Goal: Contribute content: Contribute content

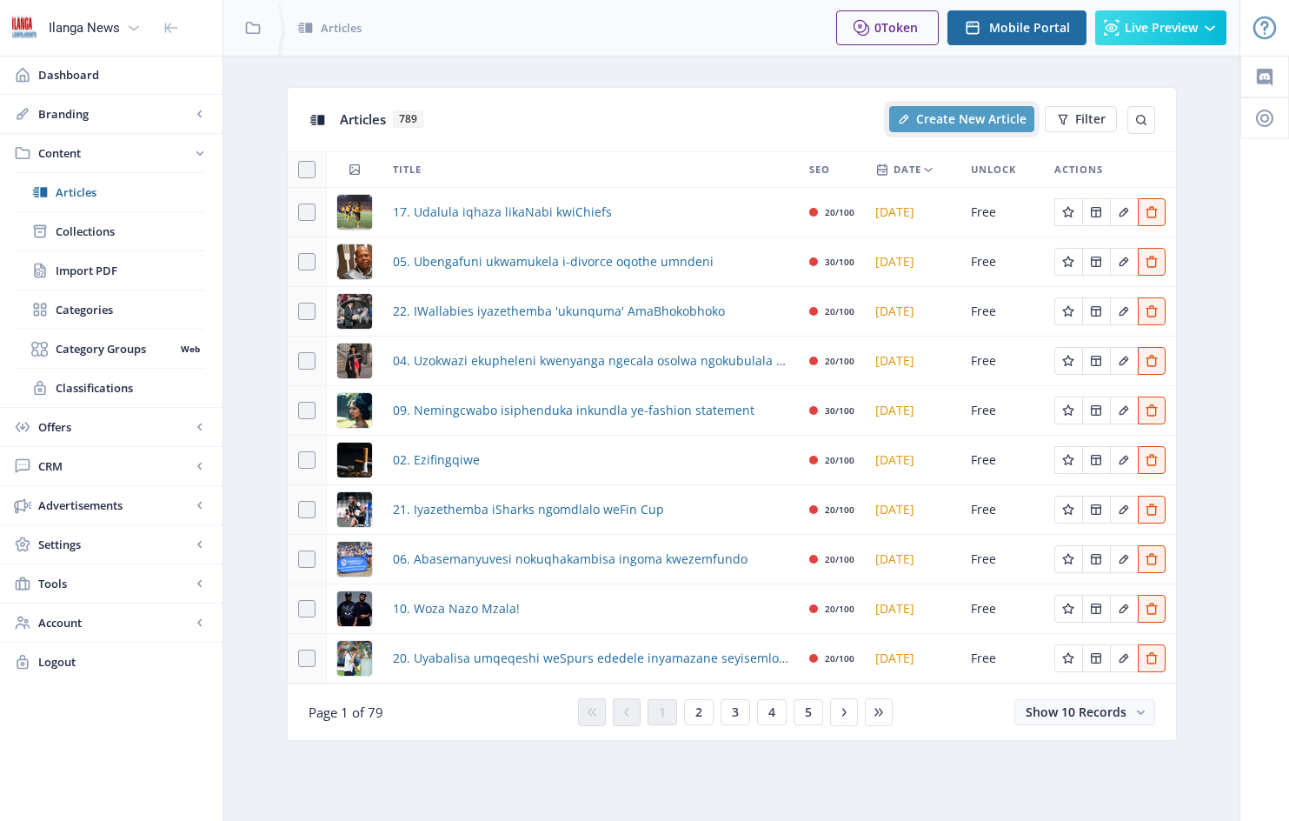
click at [964, 115] on span "Create New Article" at bounding box center [971, 119] width 110 height 14
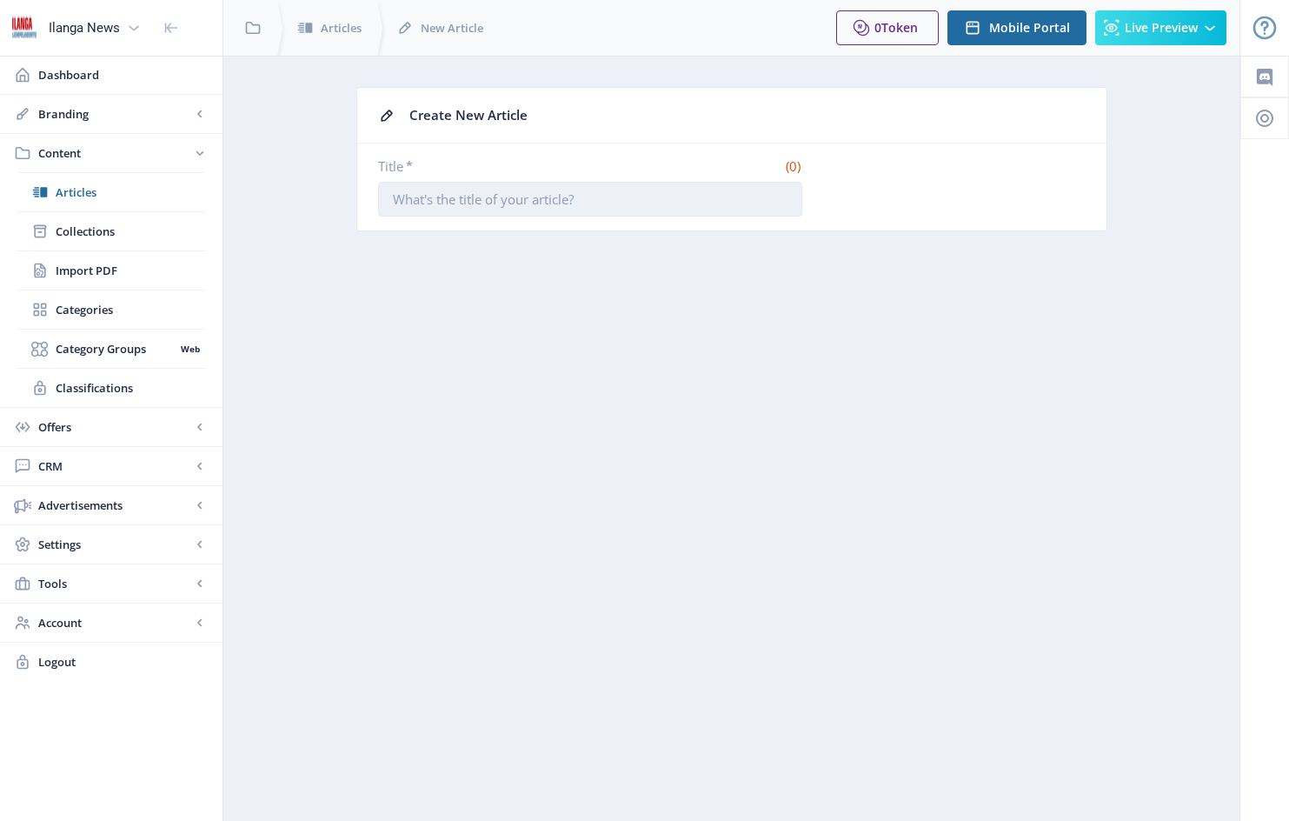
click at [452, 206] on input "Title *" at bounding box center [590, 199] width 424 height 35
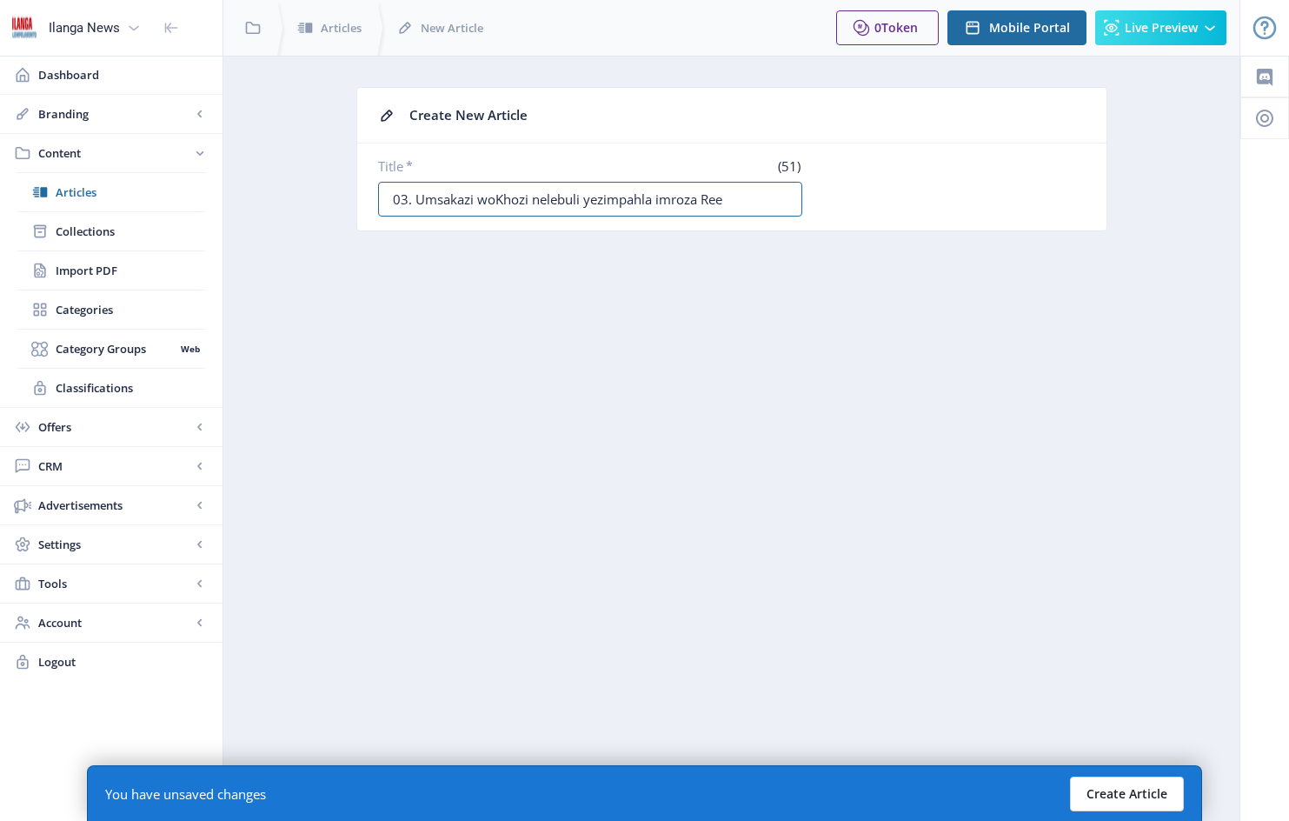
type input "03. Umsakazi woKhozi nelebuli yezimpahla imroza Ree"
click at [1127, 796] on button "Create Article" at bounding box center [1127, 793] width 114 height 35
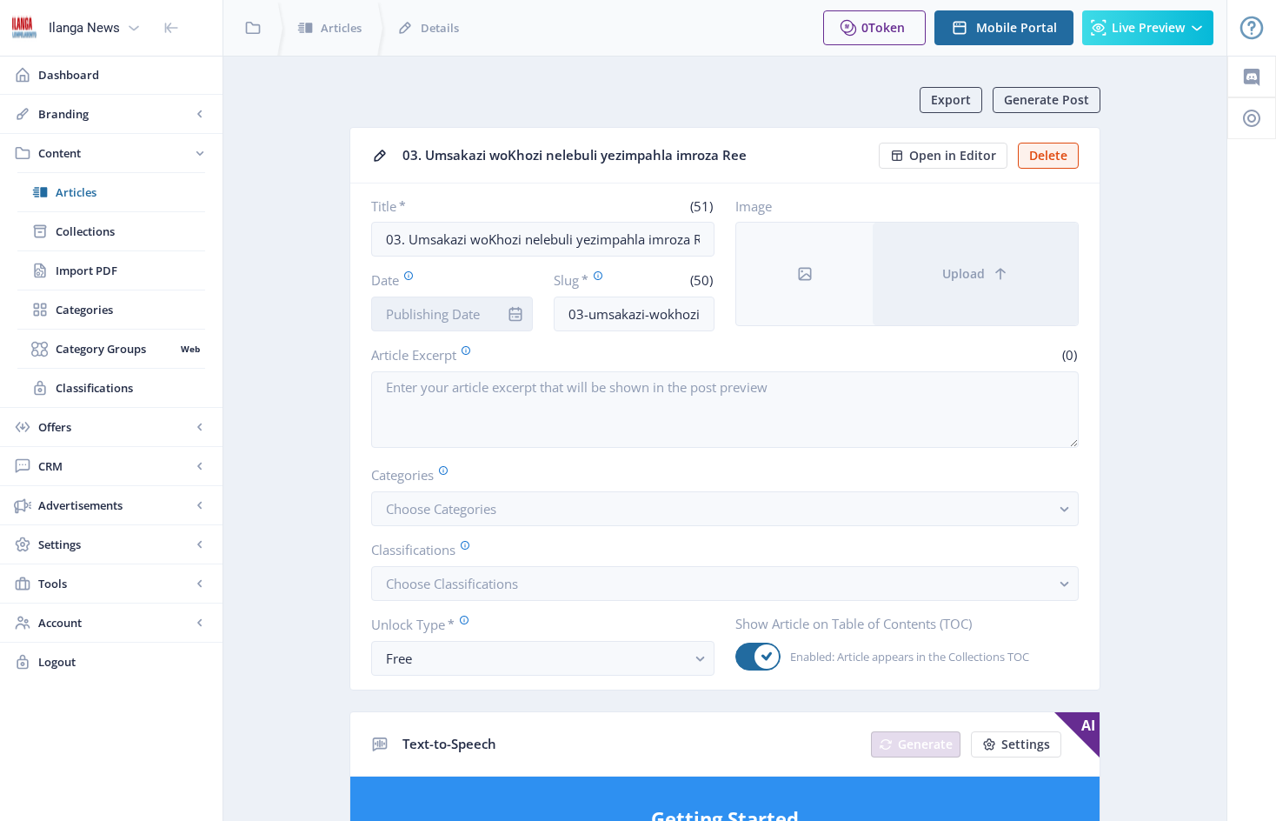
click at [492, 307] on input "Date" at bounding box center [452, 313] width 162 height 35
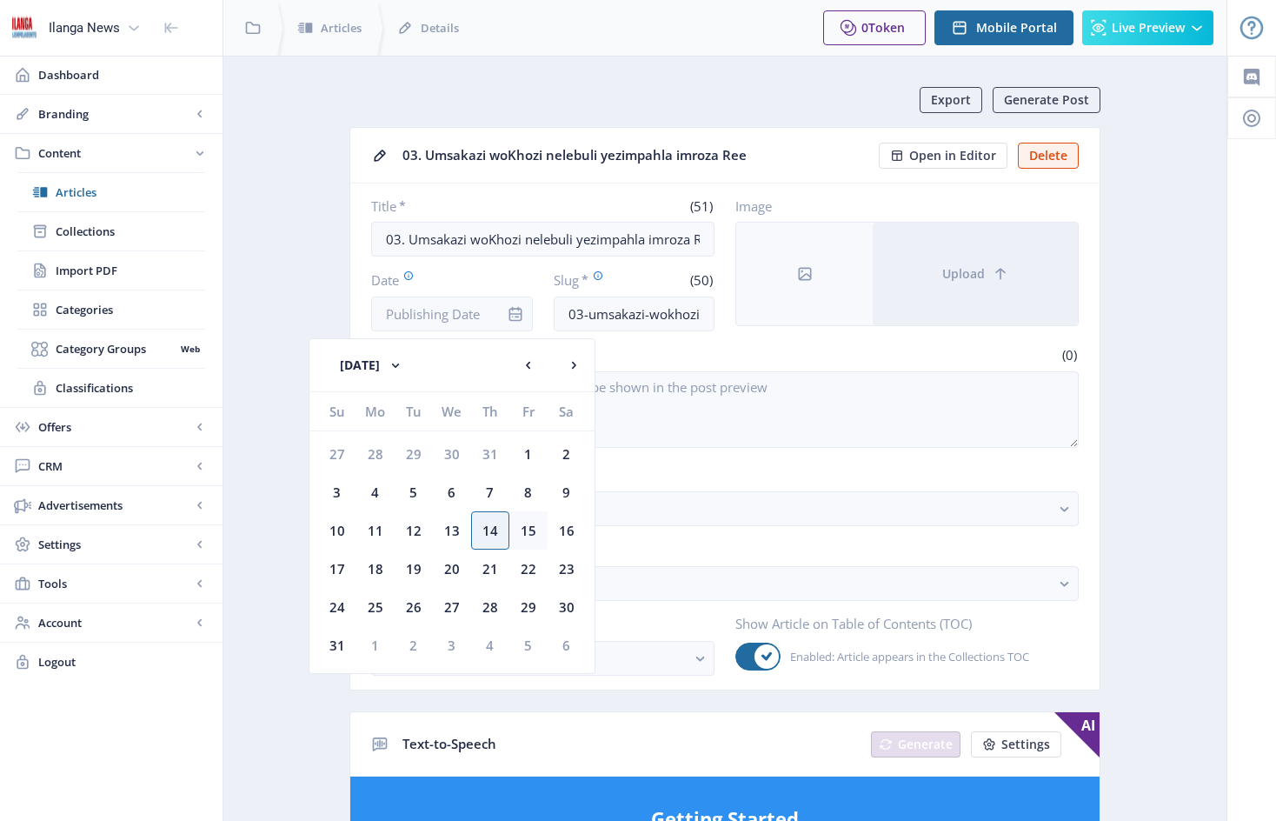
click at [532, 533] on div "15" at bounding box center [528, 530] width 38 height 38
type input "[DATE]"
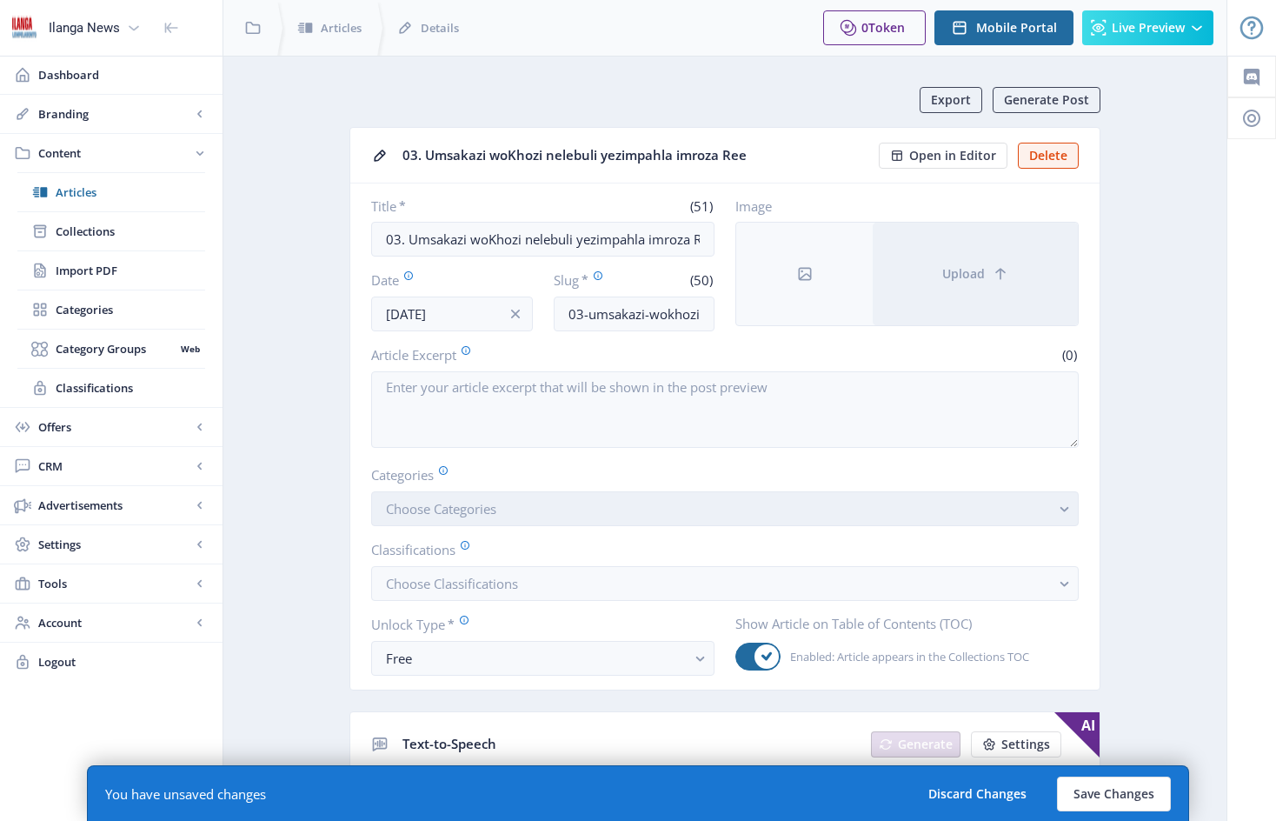
click at [527, 521] on button "Choose Categories" at bounding box center [725, 508] width 708 height 35
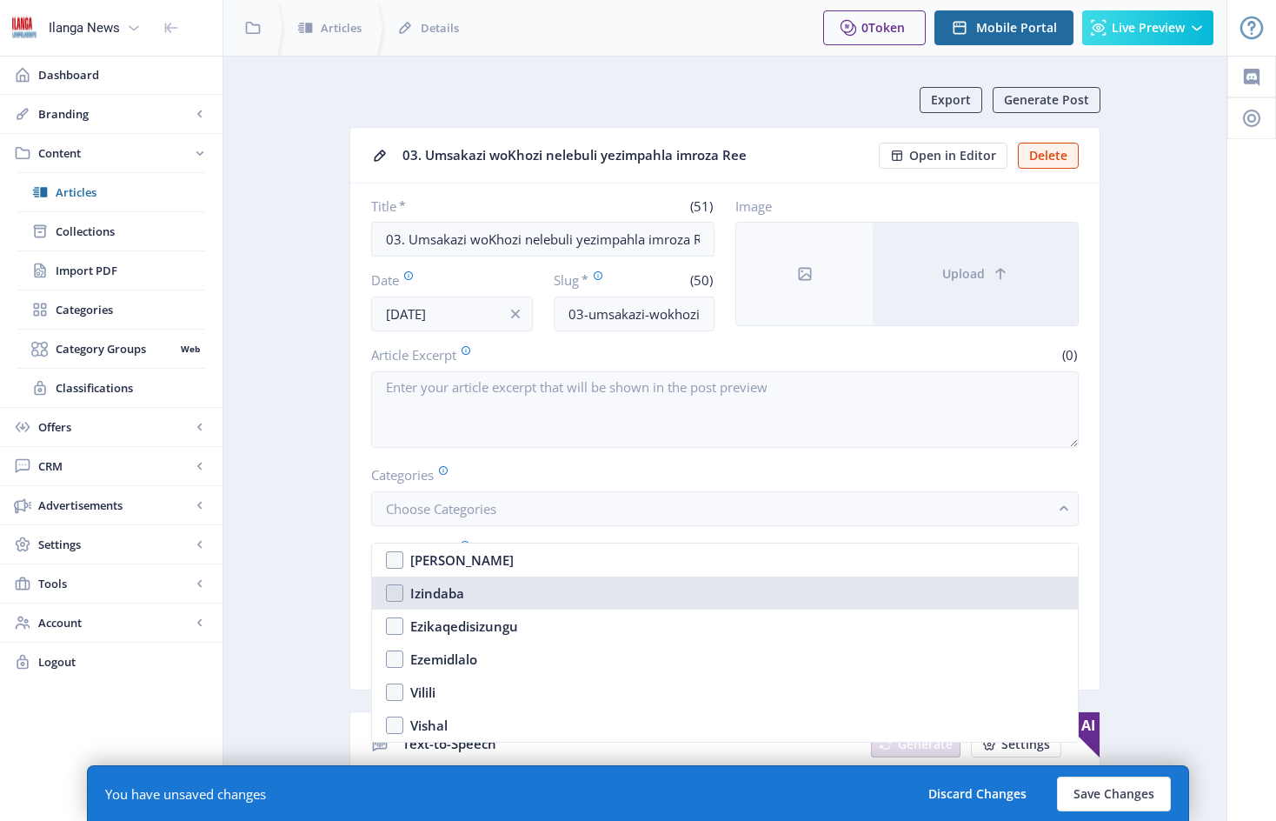
click at [401, 592] on nb-option "Izindaba" at bounding box center [725, 592] width 706 height 33
checkbox input "true"
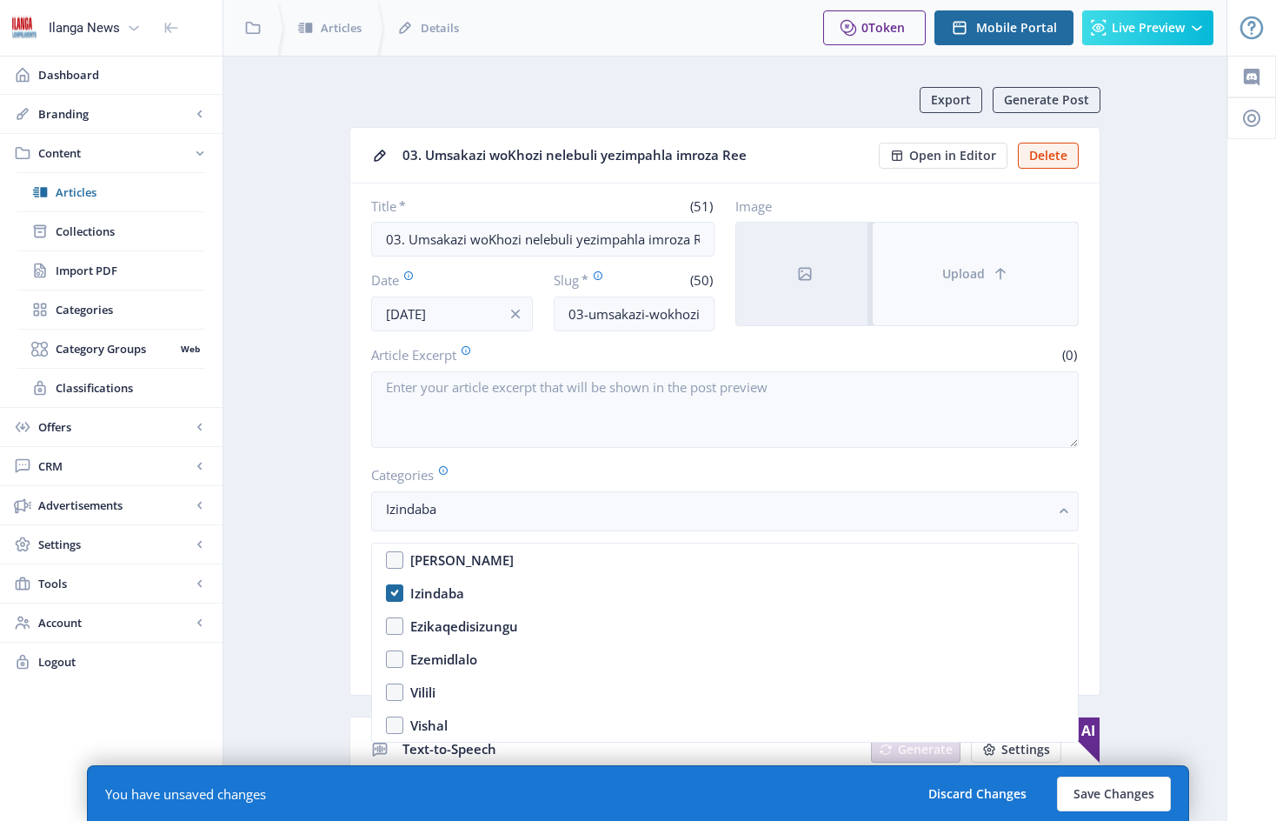
click at [968, 262] on button "Upload" at bounding box center [975, 274] width 205 height 103
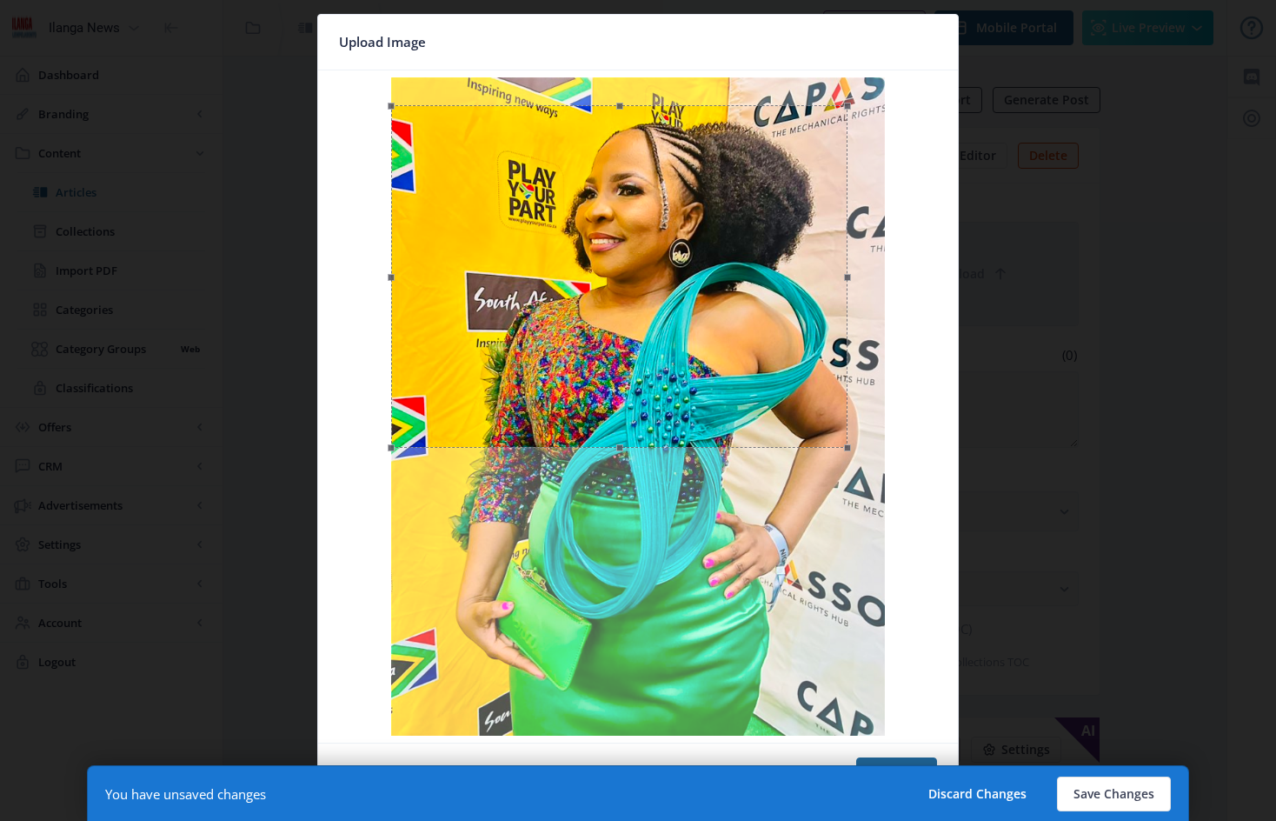
drag, startPoint x: 643, startPoint y: 78, endPoint x: 661, endPoint y: 119, distance: 44.4
click at [650, 107] on span at bounding box center [619, 105] width 437 height 19
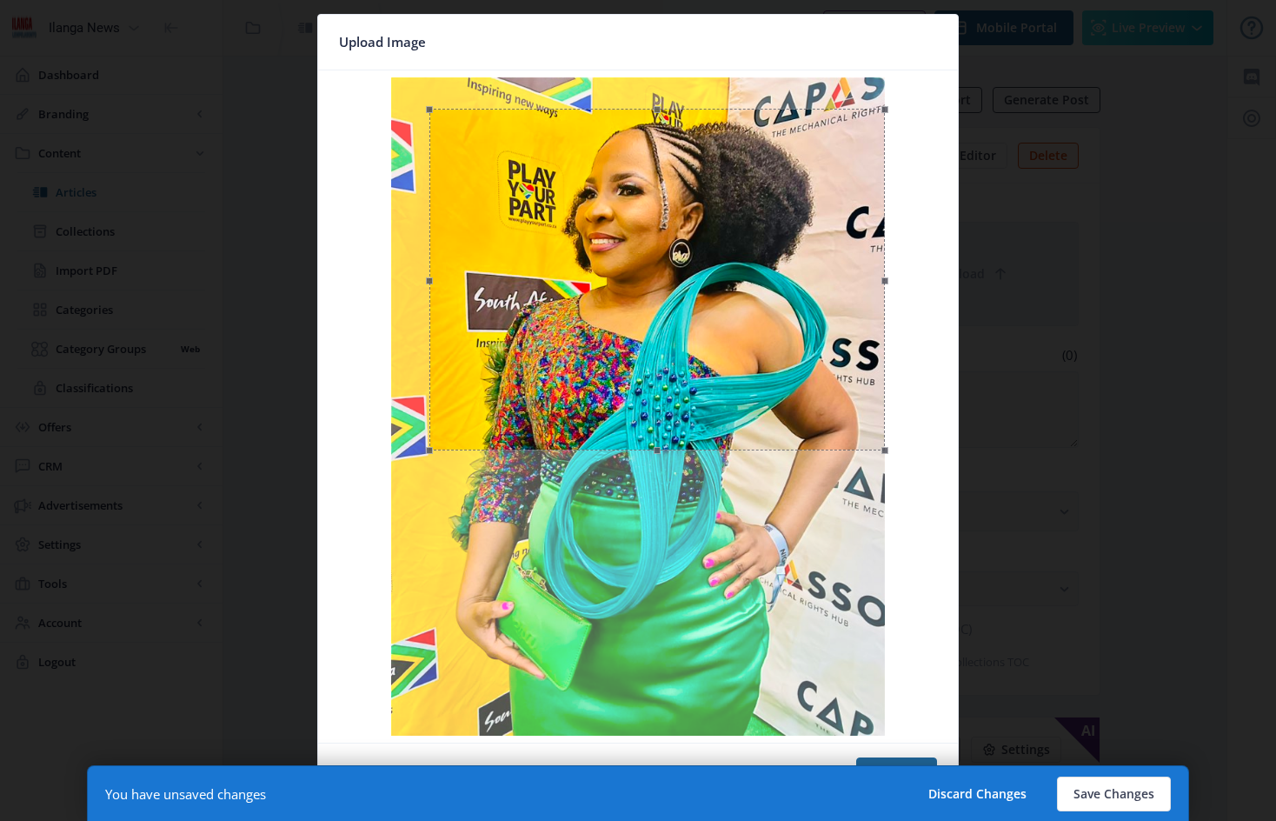
drag, startPoint x: 689, startPoint y: 373, endPoint x: 718, endPoint y: 380, distance: 30.4
click at [718, 380] on div at bounding box center [657, 280] width 456 height 342
click at [1108, 799] on button "Save Changes" at bounding box center [1114, 793] width 114 height 35
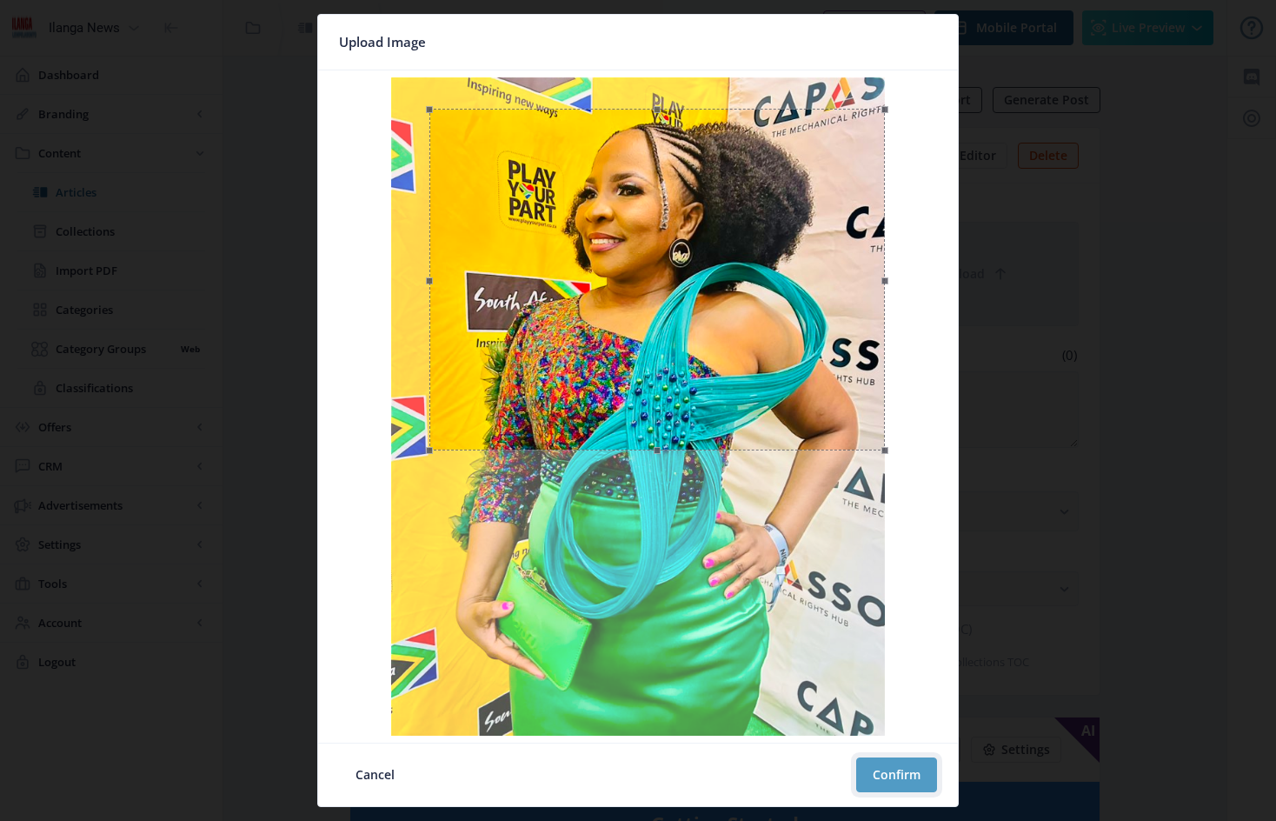
click at [909, 780] on button "Confirm" at bounding box center [896, 774] width 81 height 35
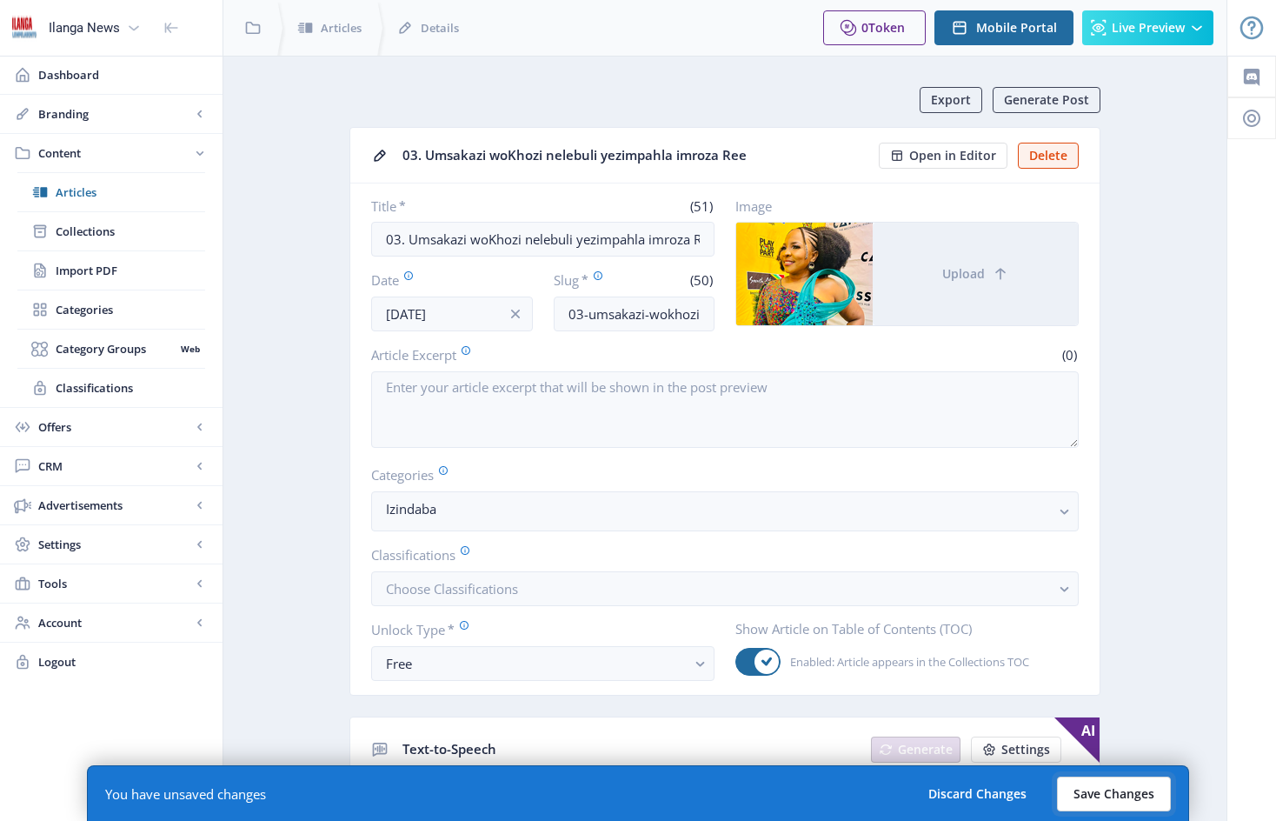
click at [1137, 798] on button "Save Changes" at bounding box center [1114, 793] width 114 height 35
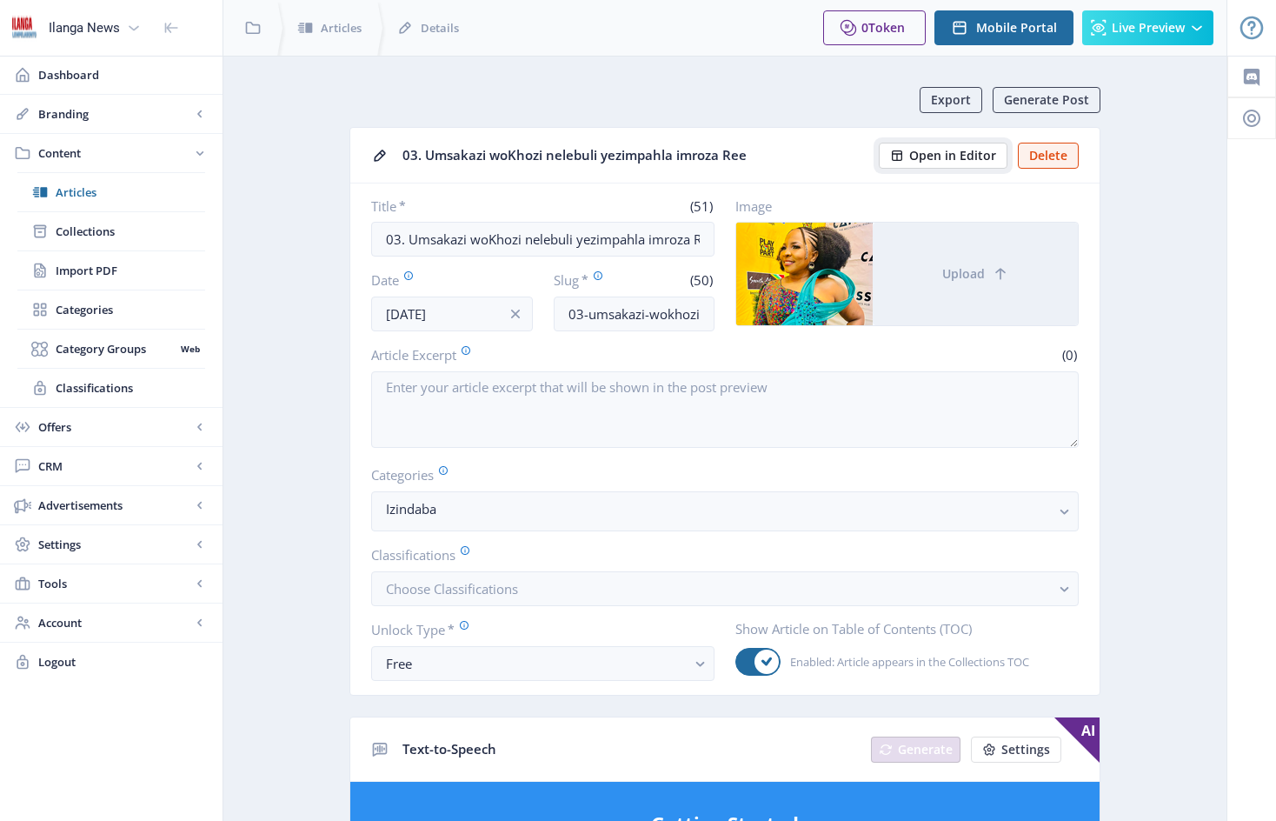
click at [955, 153] on span "Open in Editor" at bounding box center [952, 156] width 87 height 14
click at [81, 191] on span "Articles" at bounding box center [131, 191] width 150 height 17
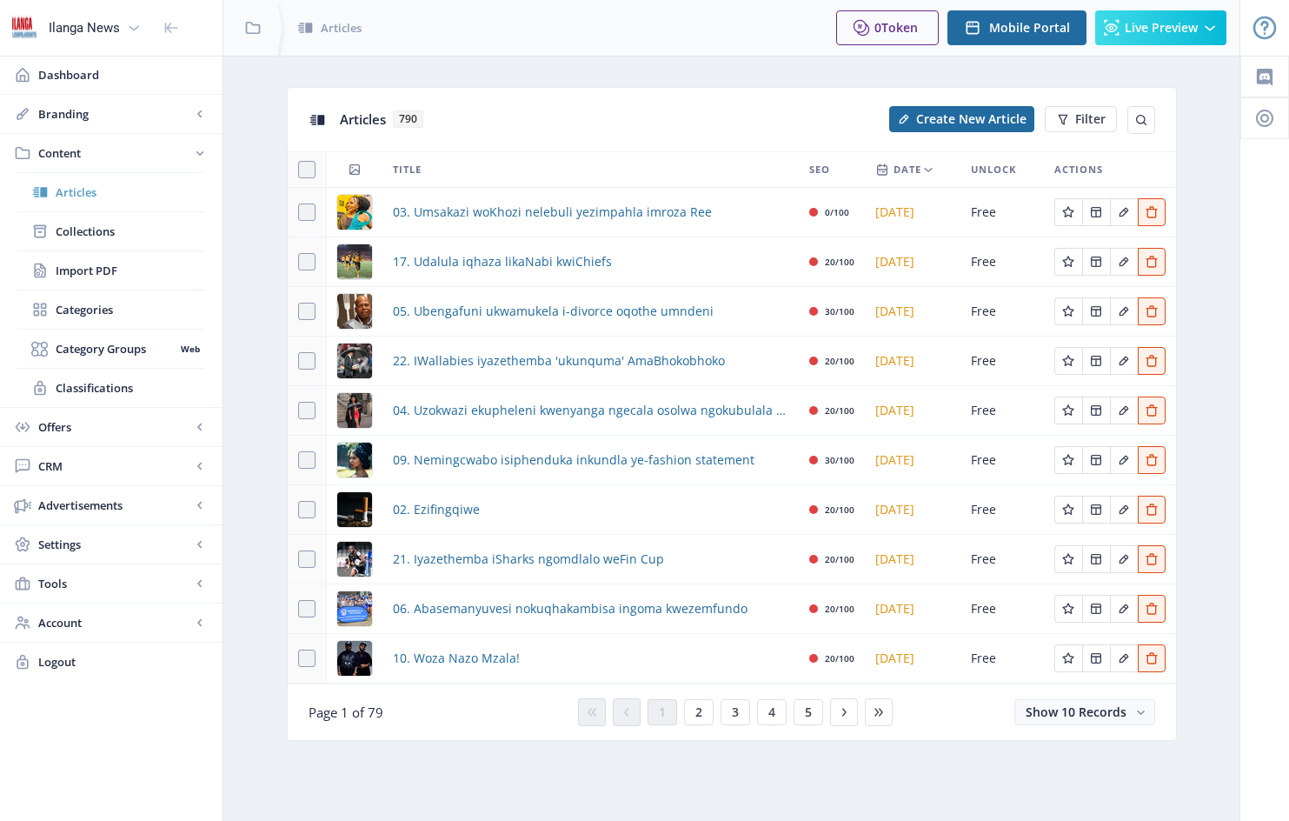
click at [64, 194] on span "Articles" at bounding box center [131, 191] width 150 height 17
click at [702, 709] on button "2" at bounding box center [699, 712] width 30 height 26
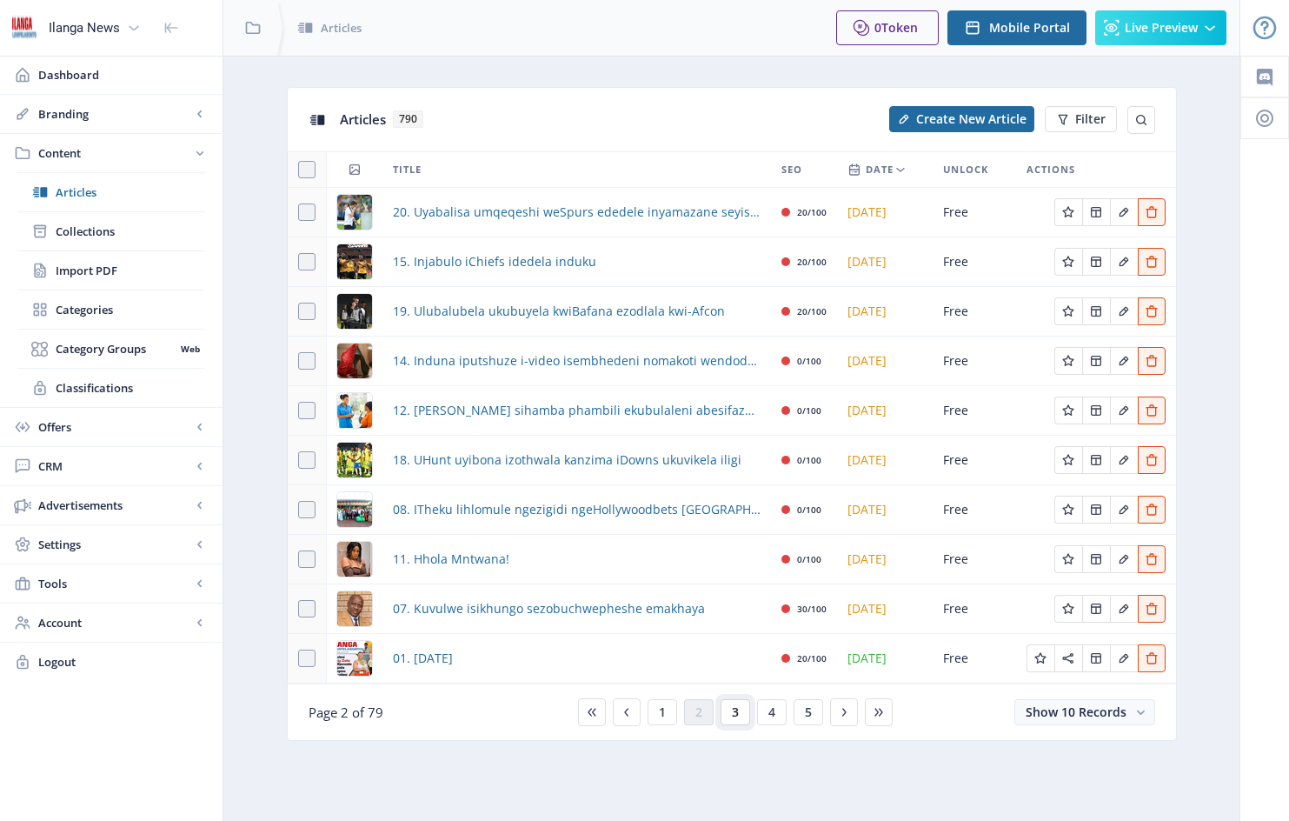
click at [742, 712] on button "3" at bounding box center [736, 712] width 30 height 26
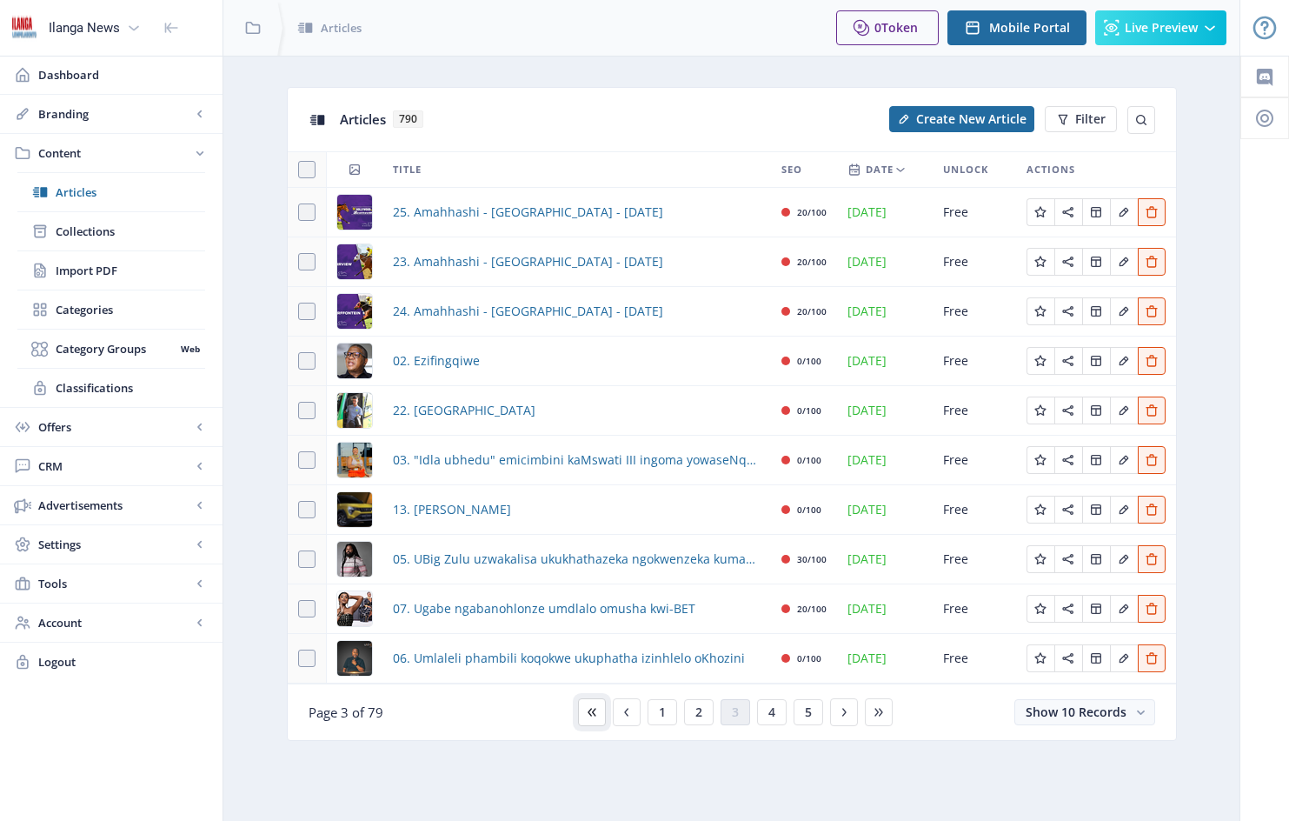
click at [592, 712] on icon at bounding box center [592, 712] width 8 height 8
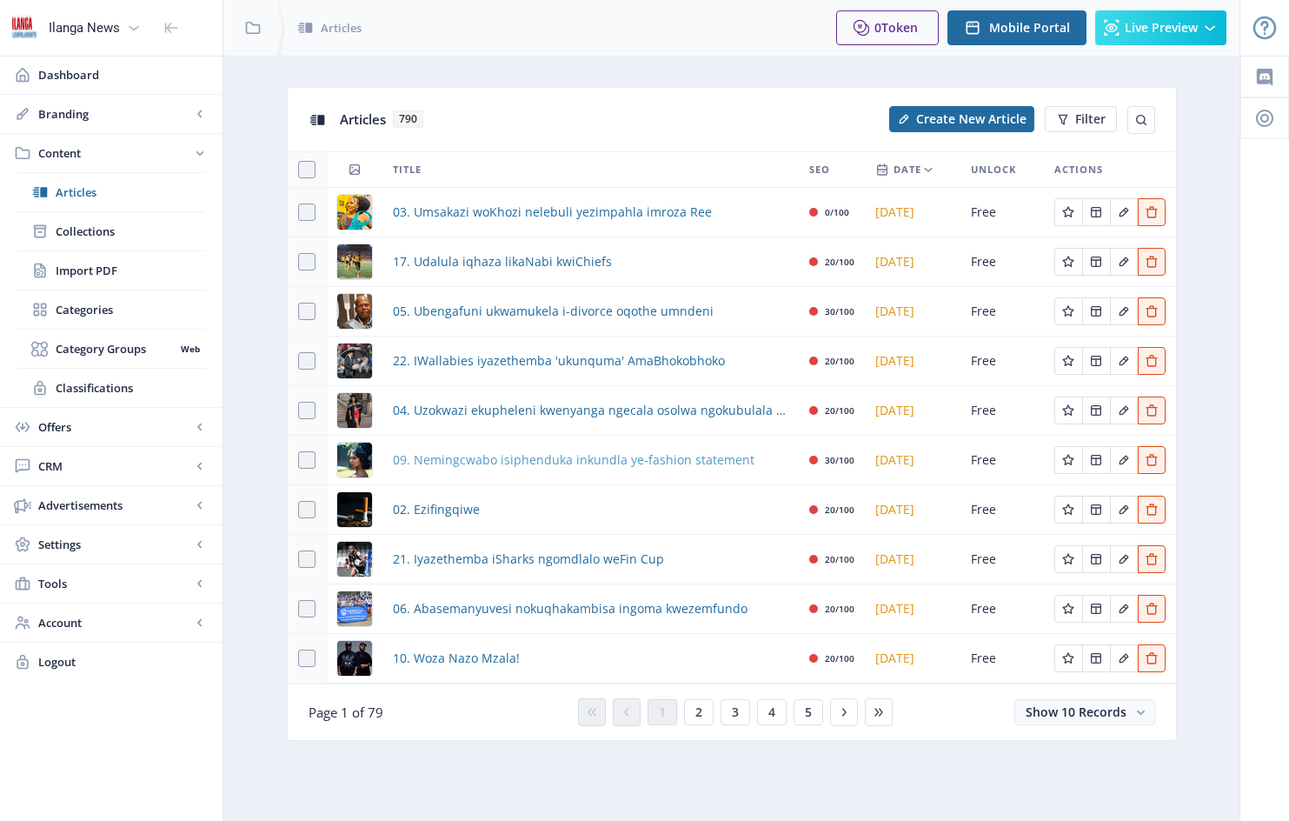
click at [436, 460] on span "09. Nemingcwabo isiphenduka inkundla ye-fashion statement" at bounding box center [574, 459] width 362 height 21
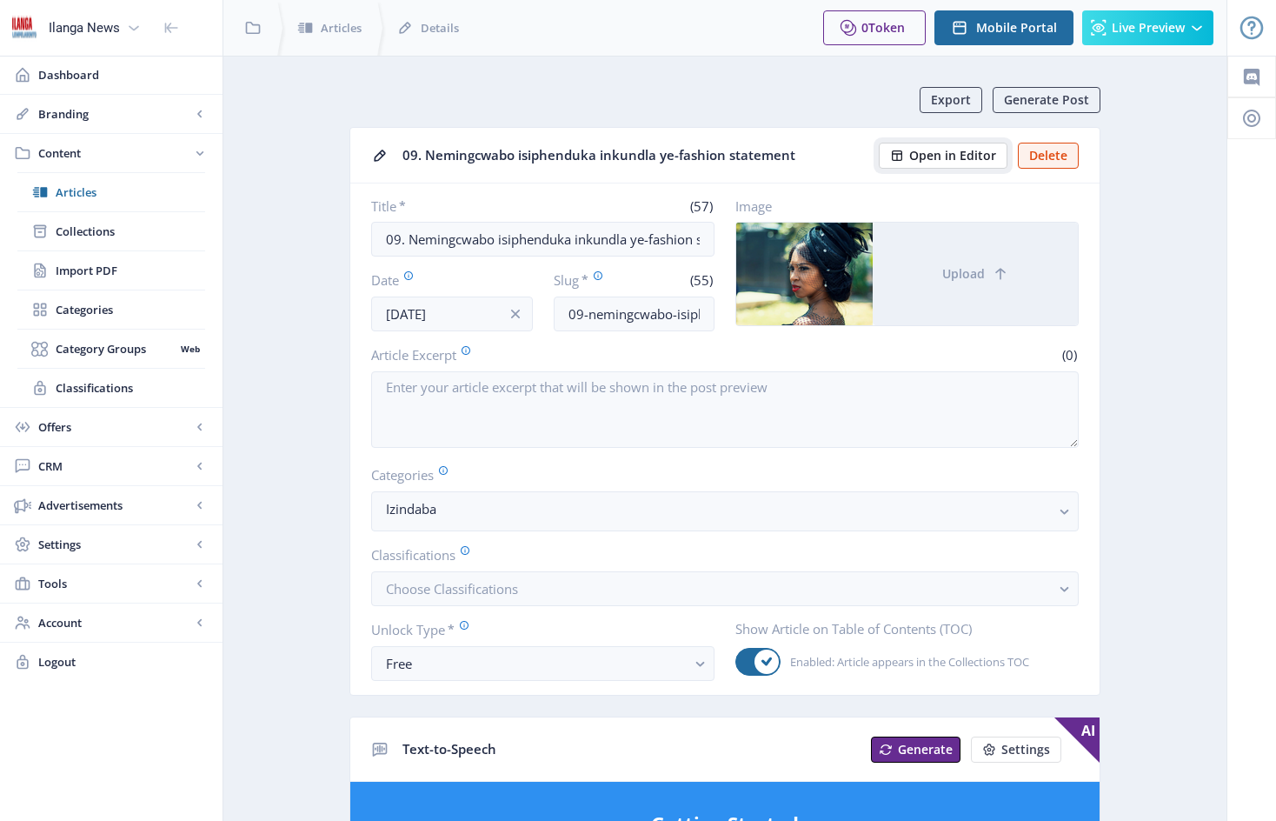
click at [970, 156] on span "Open in Editor" at bounding box center [952, 156] width 87 height 14
